Goal: Transaction & Acquisition: Purchase product/service

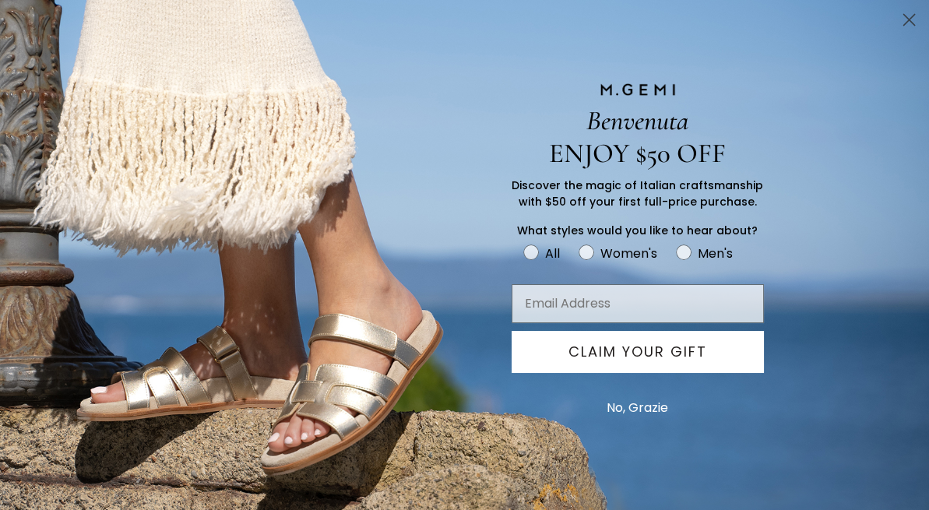
click at [906, 17] on circle "Close dialog" at bounding box center [909, 20] width 26 height 26
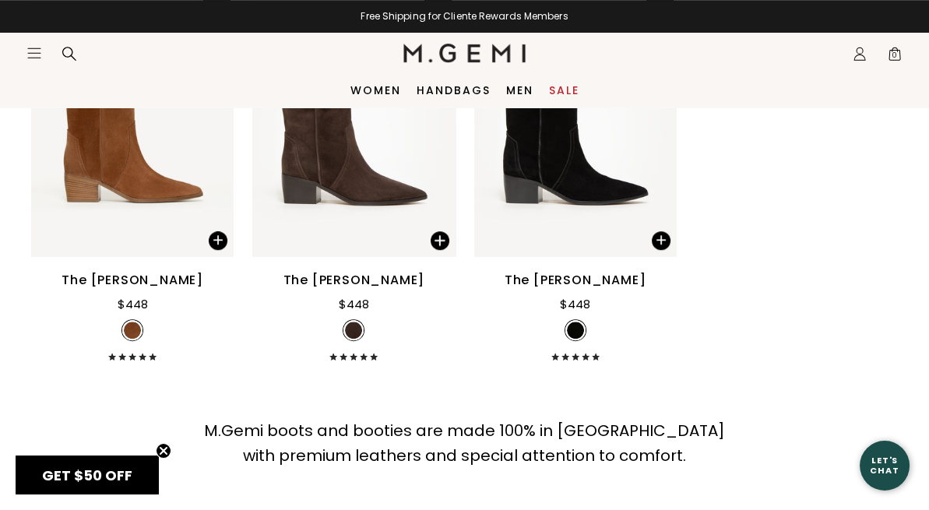
scroll to position [1524, 0]
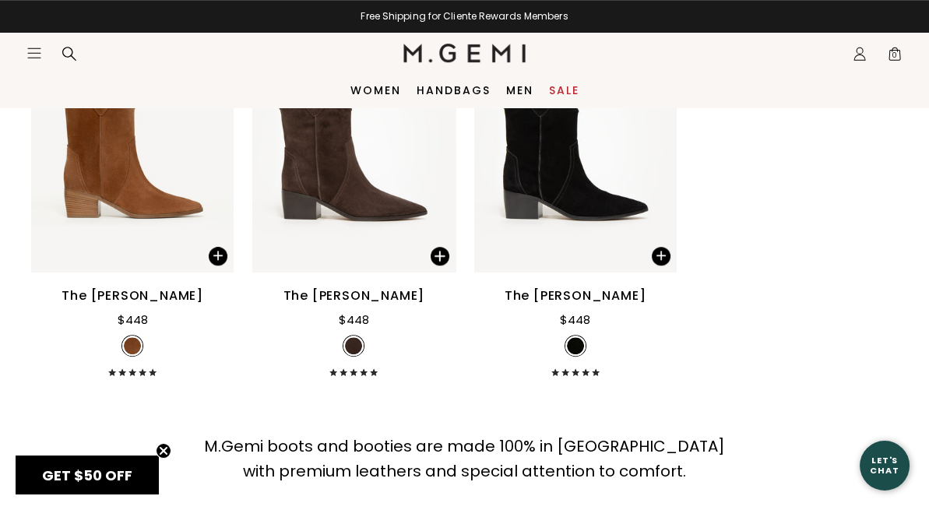
click at [0, 0] on link "Women" at bounding box center [0, 0] width 0 height 0
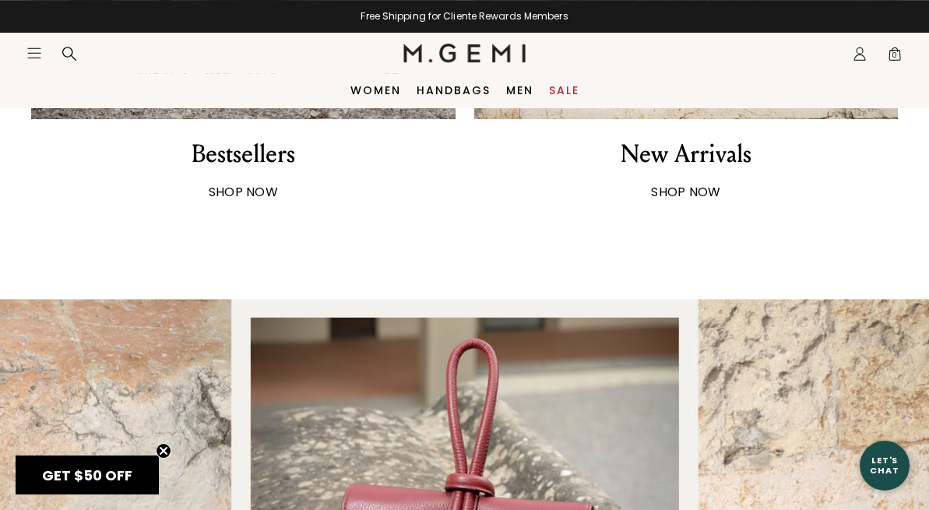
scroll to position [1048, 0]
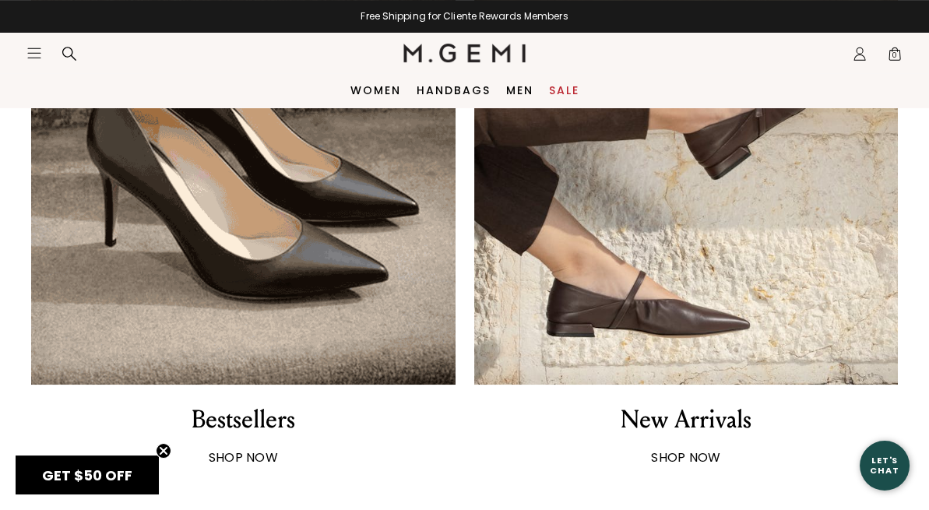
click at [0, 0] on span "BOOTS" at bounding box center [0, 0] width 0 height 0
